Goal: Task Accomplishment & Management: Manage account settings

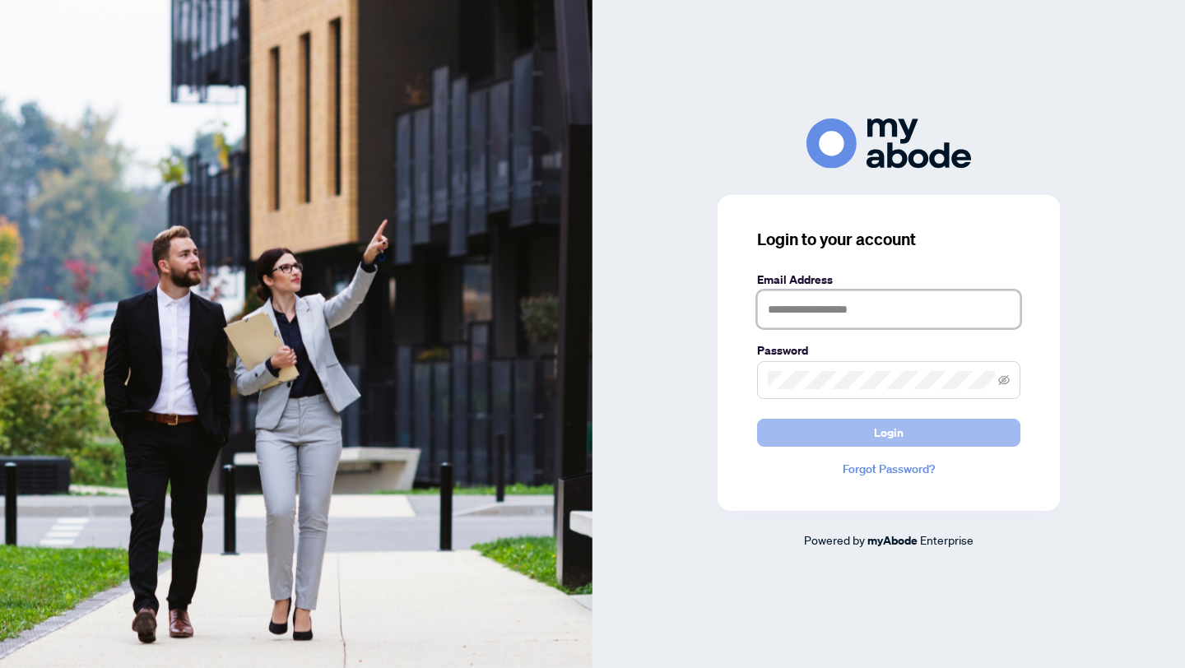
type input "**********"
click at [853, 438] on button "Login" at bounding box center [888, 433] width 263 height 28
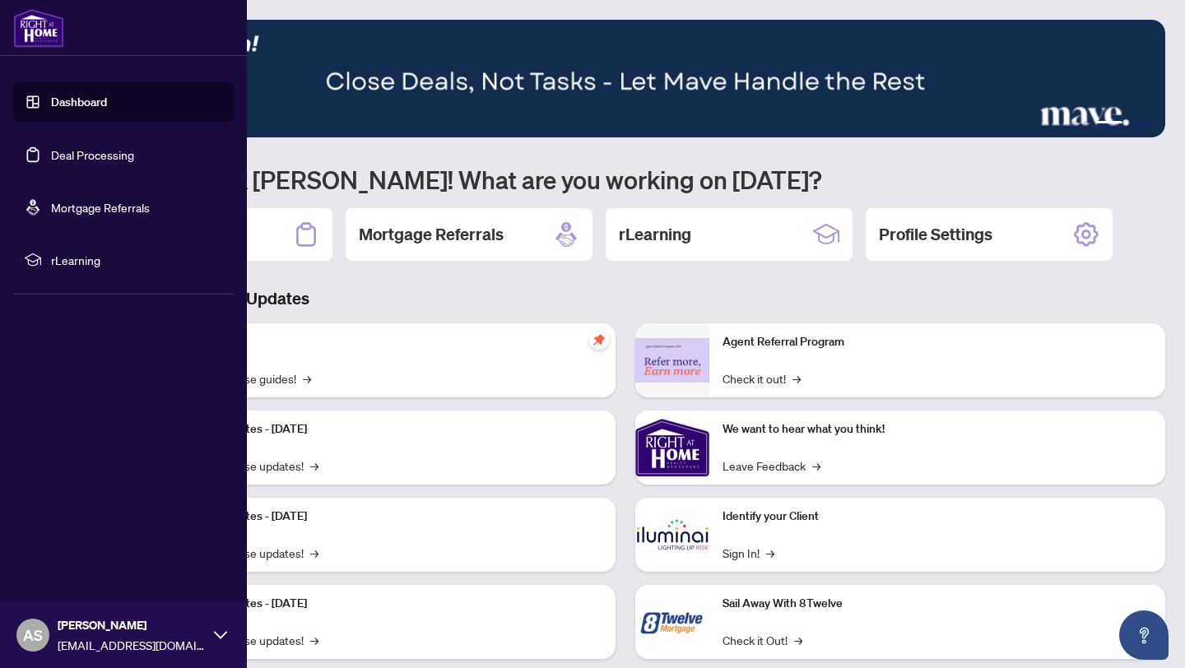
click at [94, 150] on link "Deal Processing" at bounding box center [92, 154] width 83 height 15
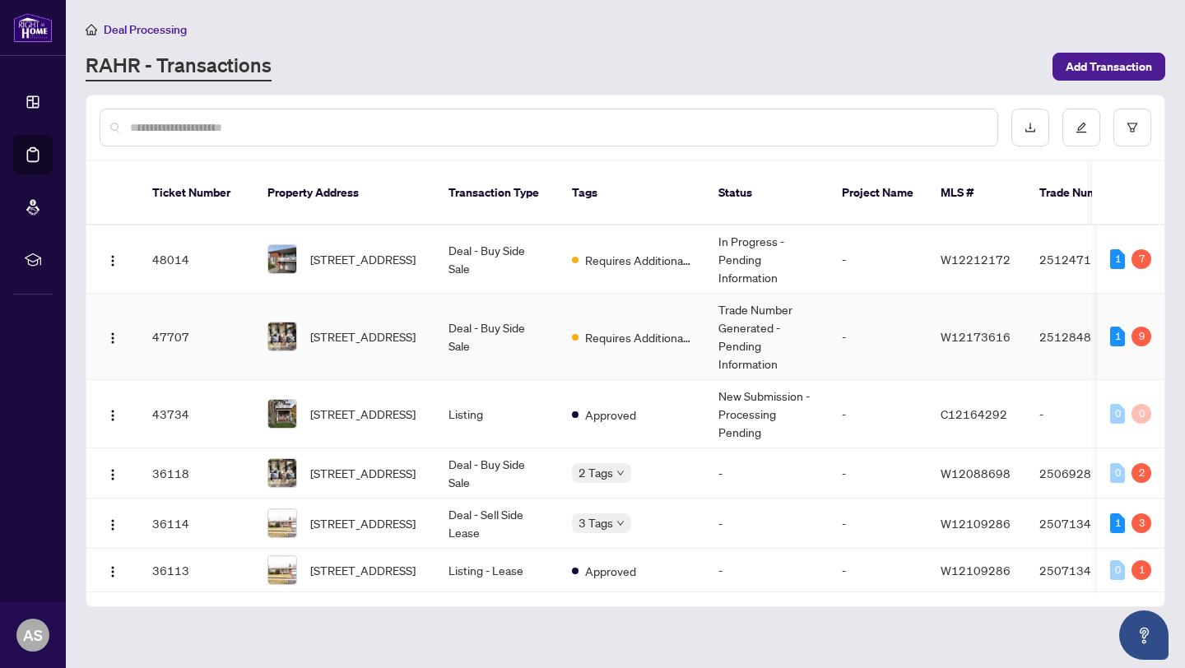
click at [651, 295] on td "Requires Additional Docs" at bounding box center [632, 337] width 146 height 86
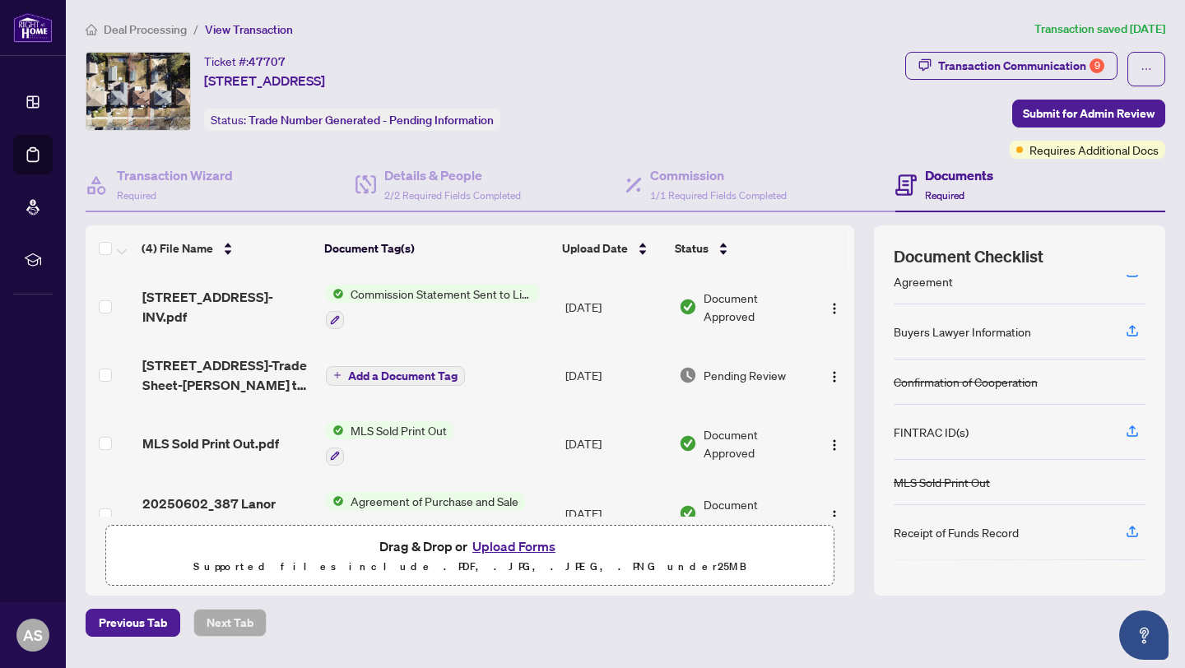
scroll to position [76, 0]
click at [1132, 329] on icon "button" at bounding box center [1132, 332] width 7 height 8
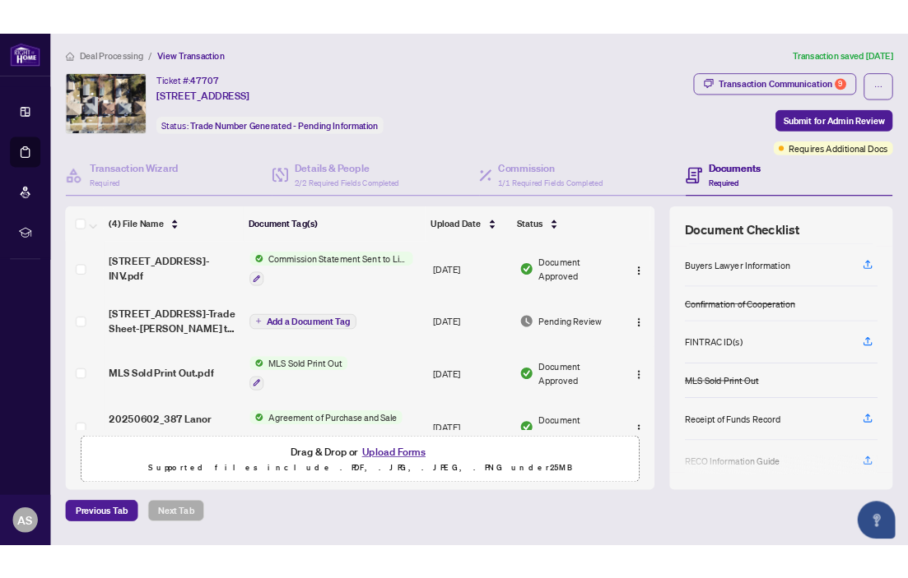
scroll to position [35, 0]
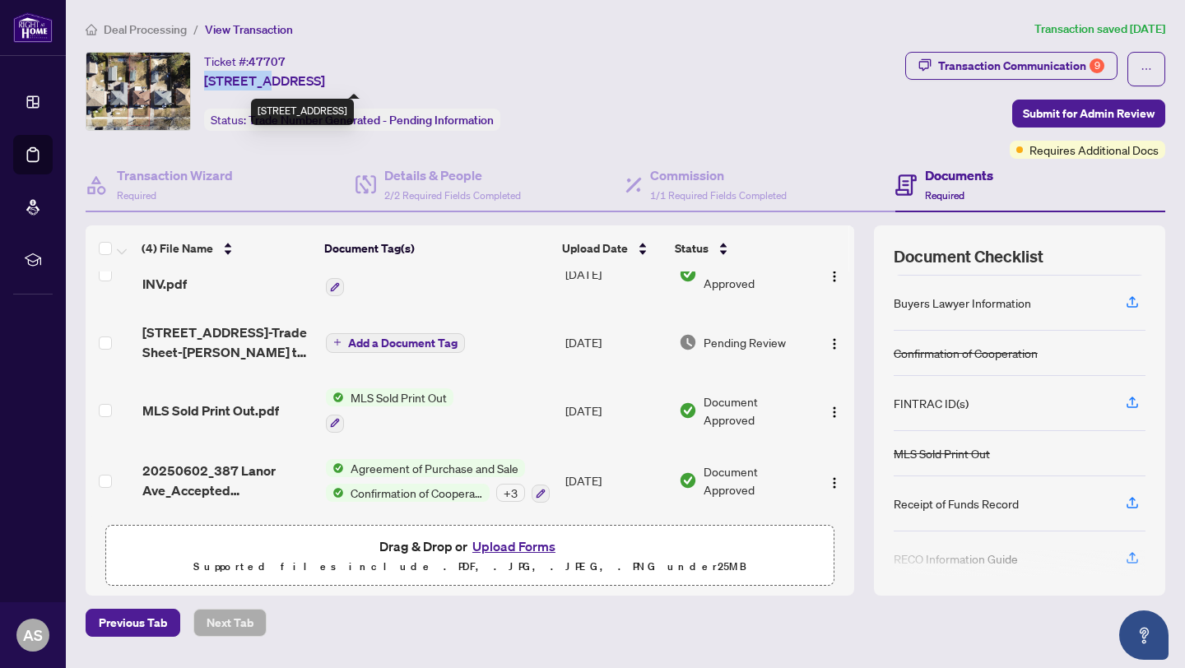
drag, startPoint x: 201, startPoint y: 81, endPoint x: 263, endPoint y: 79, distance: 62.6
click at [263, 79] on div "Ticket #: 47707 [STREET_ADDRESS] Status: Trade Number Generated - Pending Infor…" at bounding box center [492, 91] width 813 height 79
copy span "387 Lanor"
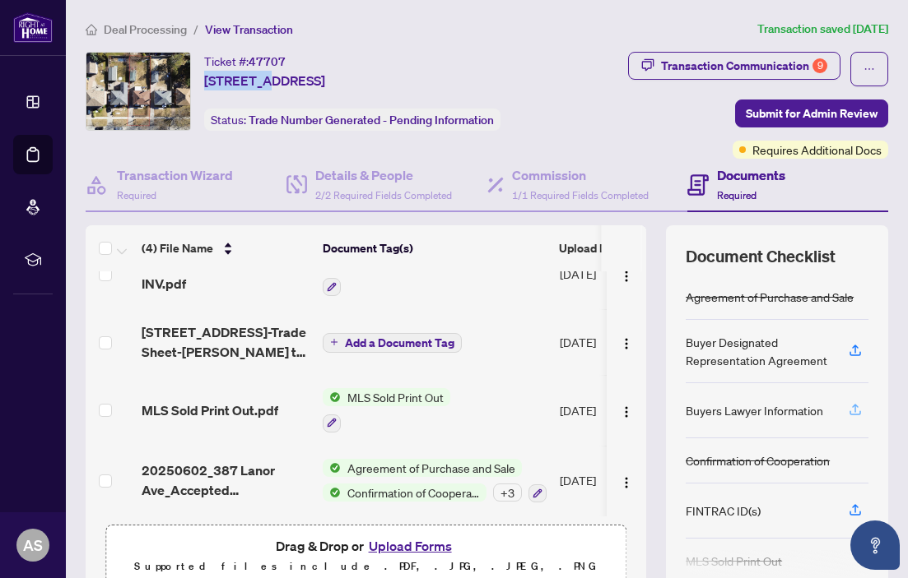
click at [860, 404] on icon "button" at bounding box center [855, 409] width 15 height 15
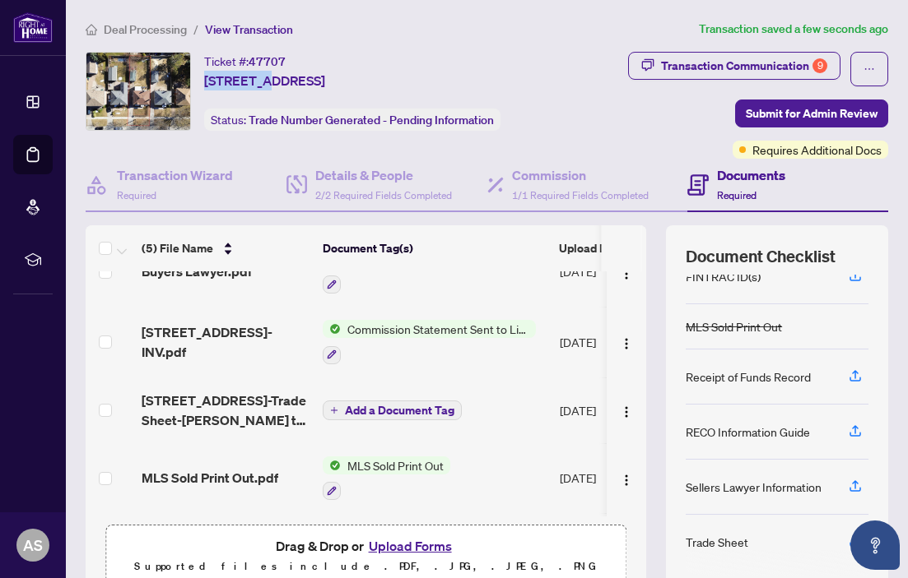
scroll to position [73, 0]
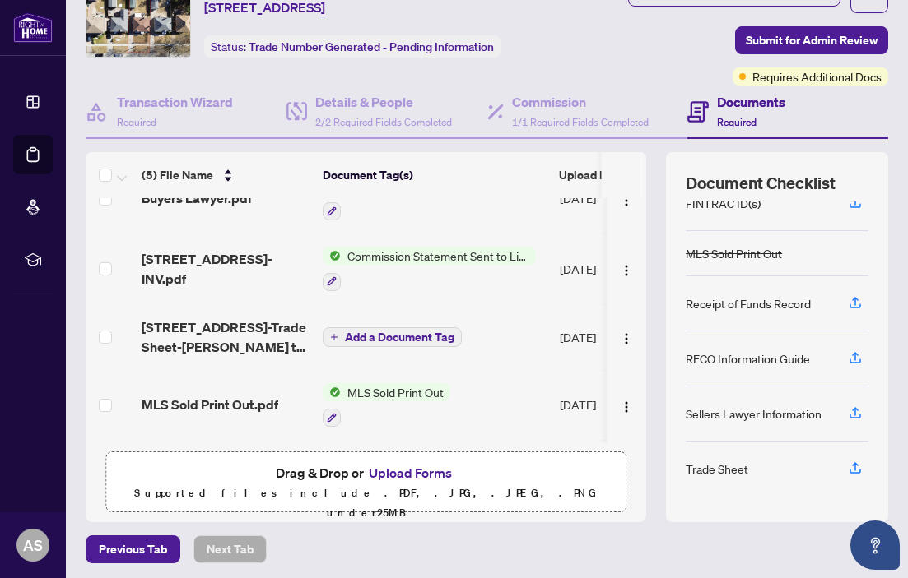
click at [764, 406] on div "Sellers Lawyer Information" at bounding box center [753, 414] width 136 height 18
click at [862, 414] on button "button" at bounding box center [855, 414] width 26 height 28
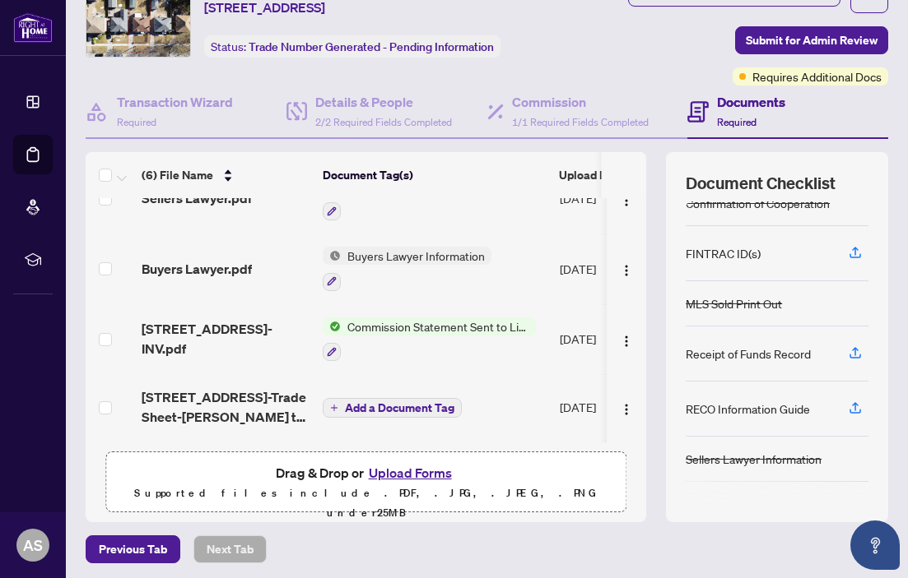
scroll to position [215, 0]
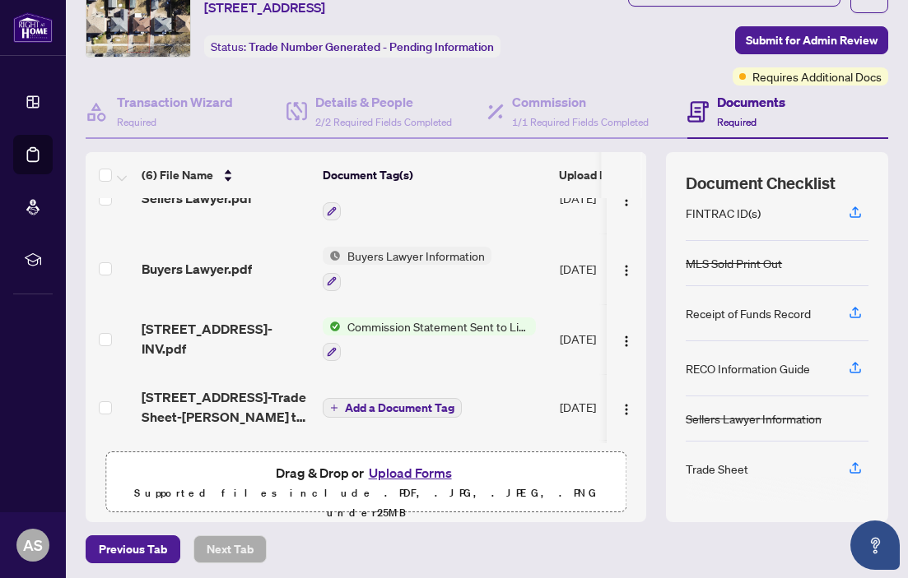
click at [816, 369] on div "RECO Information Guide" at bounding box center [776, 368] width 183 height 55
click at [848, 365] on icon "button" at bounding box center [855, 367] width 15 height 15
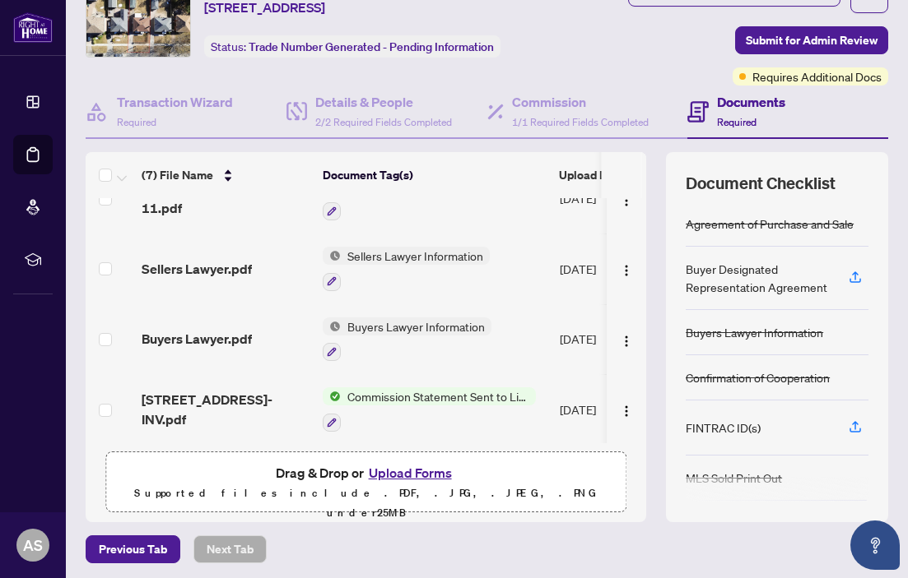
click at [755, 283] on div "Buyer Designated Representation Agreement" at bounding box center [756, 278] width 143 height 36
click at [857, 272] on icon "button" at bounding box center [855, 276] width 7 height 8
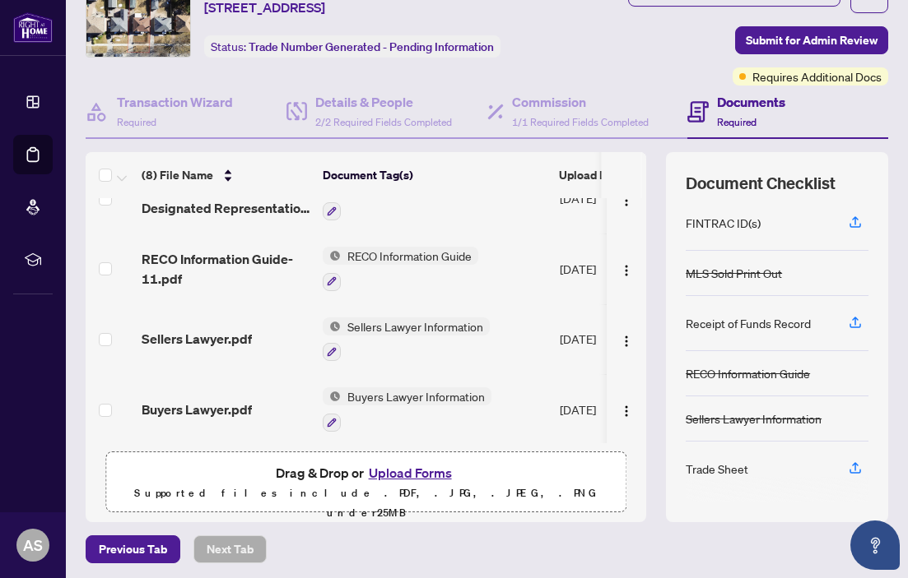
scroll to position [0, 0]
